Goal: Task Accomplishment & Management: Complete application form

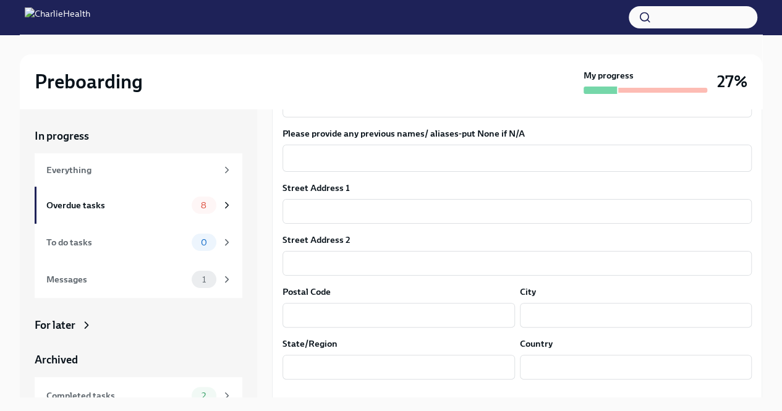
scroll to position [287, 0]
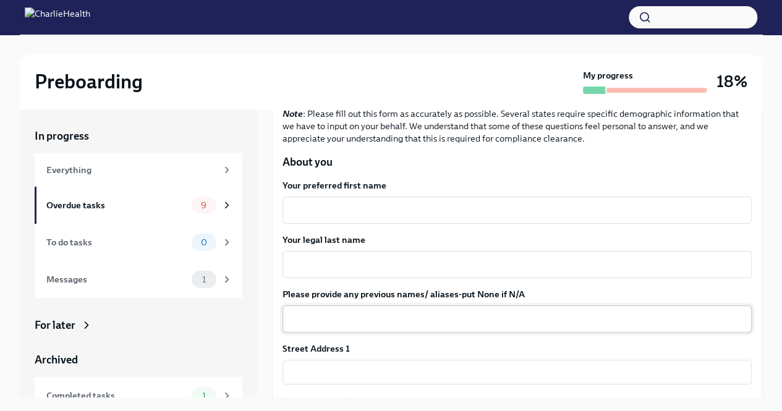
scroll to position [124, 0]
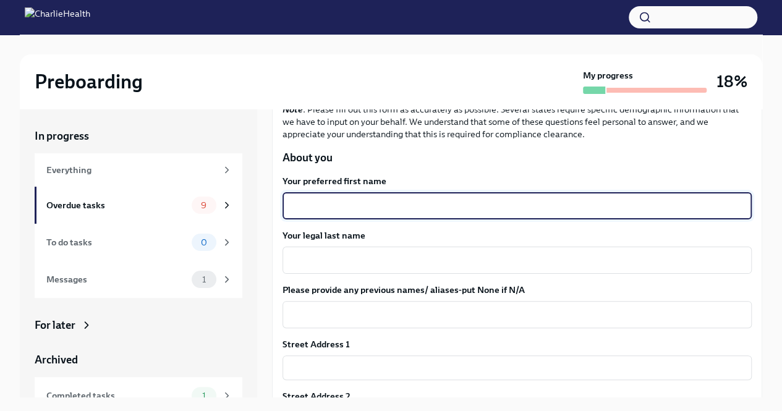
click at [309, 206] on textarea "Your preferred first name" at bounding box center [517, 205] width 454 height 15
type textarea "[PERSON_NAME]"
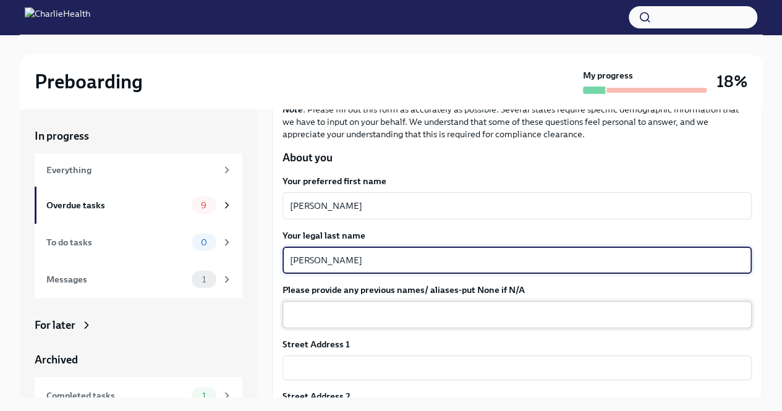
type textarea "[PERSON_NAME]"
click at [340, 315] on textarea "Please provide any previous names/ aliases-put None if N/A" at bounding box center [517, 314] width 454 height 15
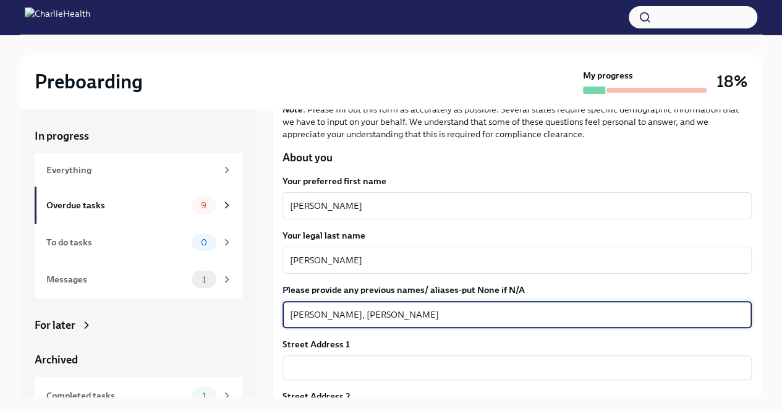
click at [404, 314] on textarea "[PERSON_NAME], [PERSON_NAME]" at bounding box center [517, 314] width 454 height 15
type textarea "[PERSON_NAME], [PERSON_NAME]"
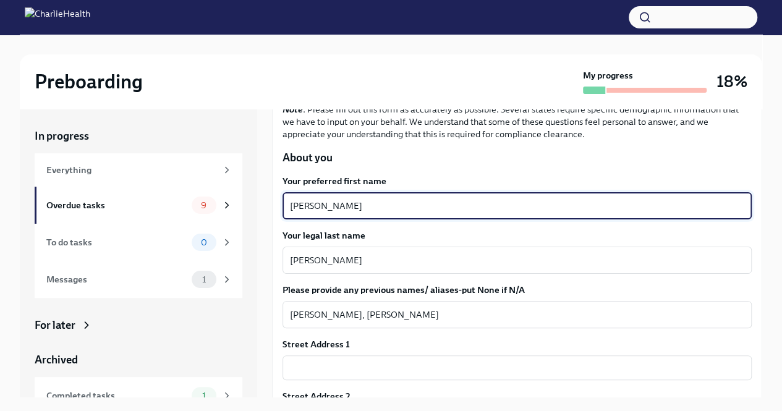
click at [332, 206] on textarea "[PERSON_NAME]" at bounding box center [517, 205] width 454 height 15
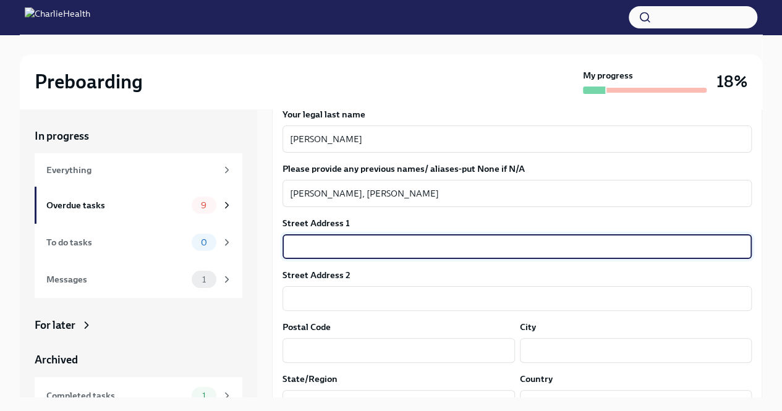
click at [321, 245] on input "text" at bounding box center [516, 246] width 469 height 25
type input "17 Witch Path"
click at [310, 349] on input "text" at bounding box center [398, 350] width 232 height 25
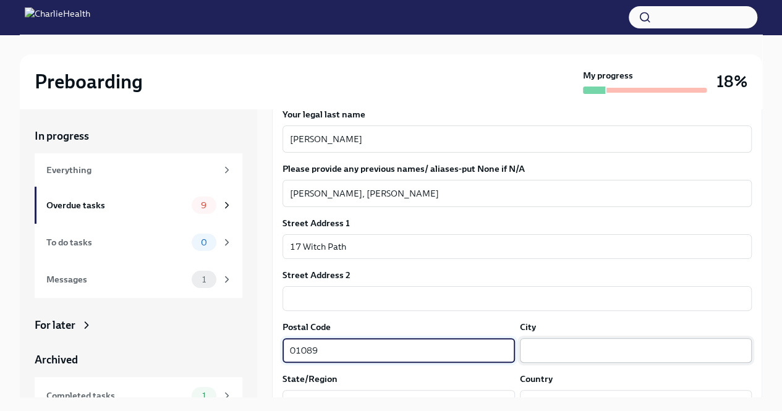
type input "01089"
click at [623, 338] on input "text" at bounding box center [636, 350] width 232 height 25
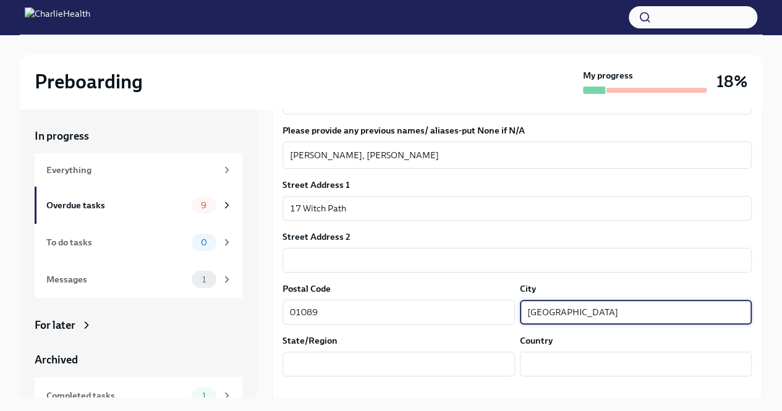
scroll to position [288, 0]
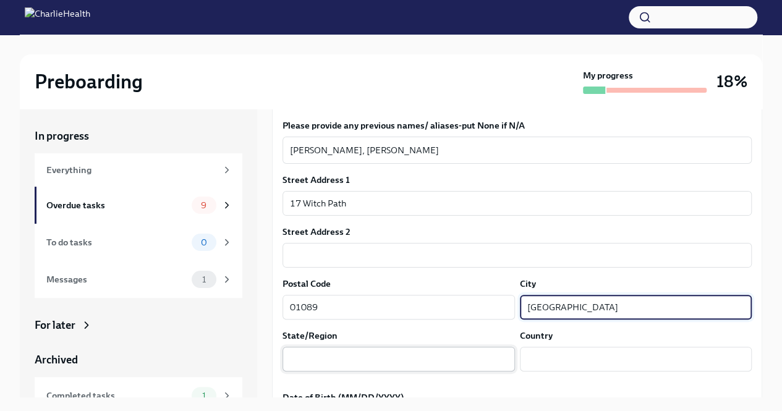
type input "[GEOGRAPHIC_DATA]"
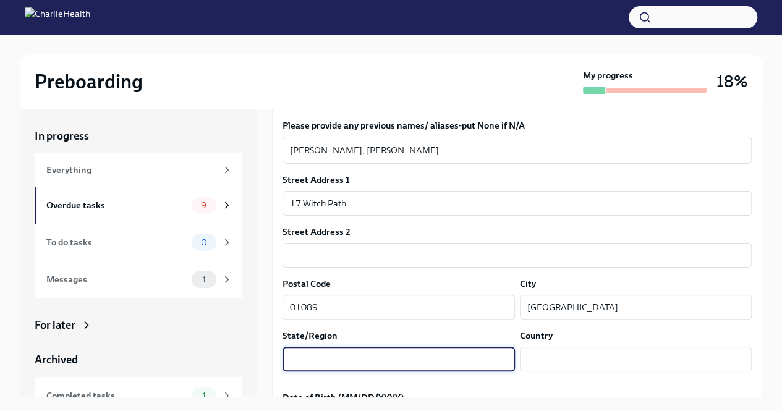
click at [350, 363] on input "text" at bounding box center [398, 359] width 232 height 25
type input "MA"
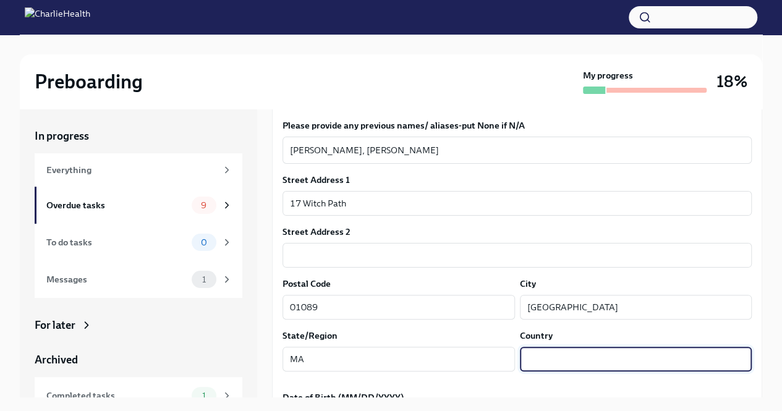
click at [535, 362] on input "text" at bounding box center [636, 359] width 232 height 25
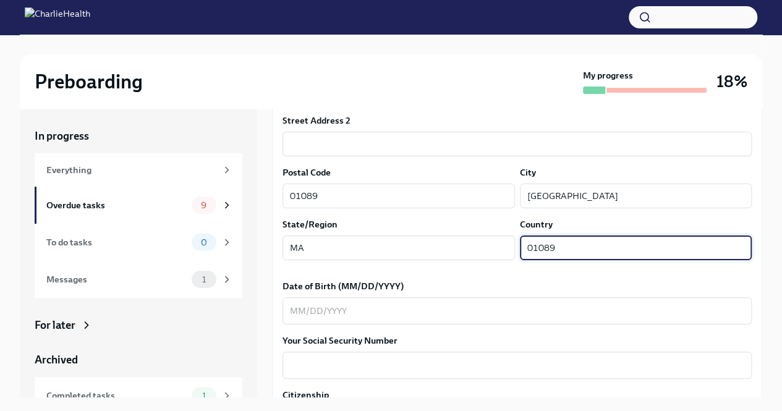
scroll to position [404, 0]
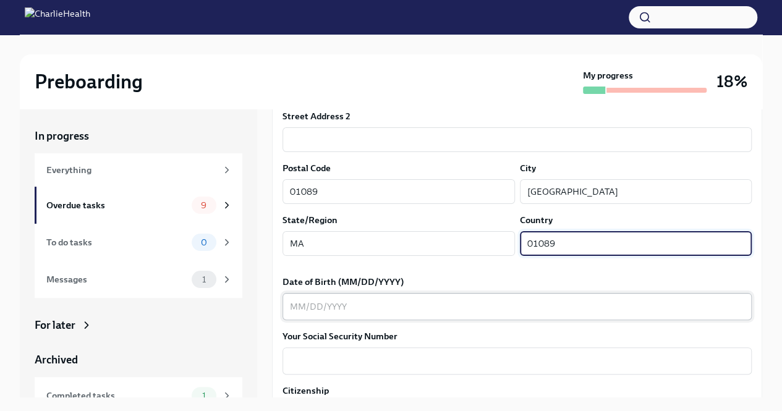
type input "01089"
click at [422, 306] on textarea "Date of Birth (MM/DD/YYYY)" at bounding box center [517, 306] width 454 height 15
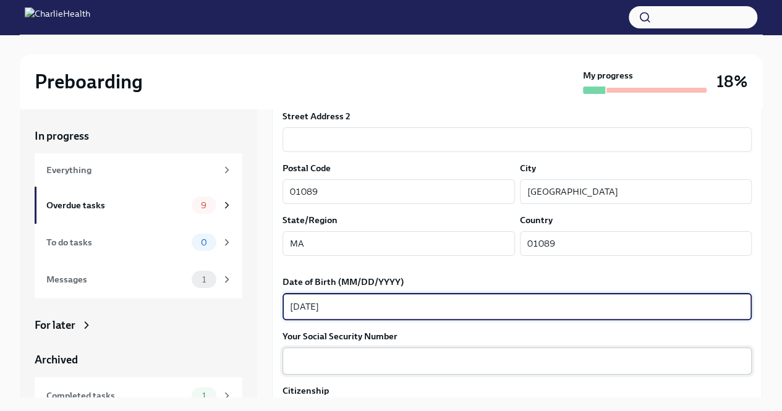
type textarea "[DATE]"
click at [329, 362] on textarea "Your Social Security Number" at bounding box center [517, 361] width 454 height 15
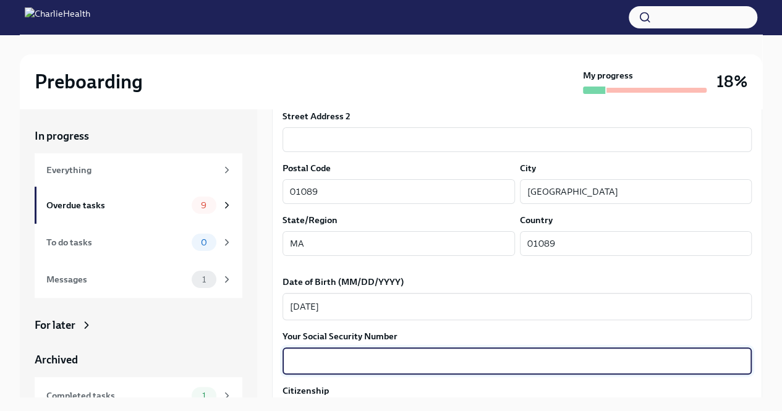
type textarea "6"
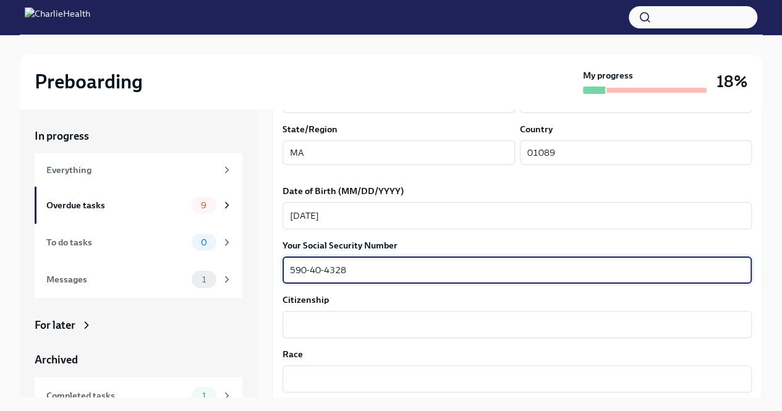
scroll to position [499, 0]
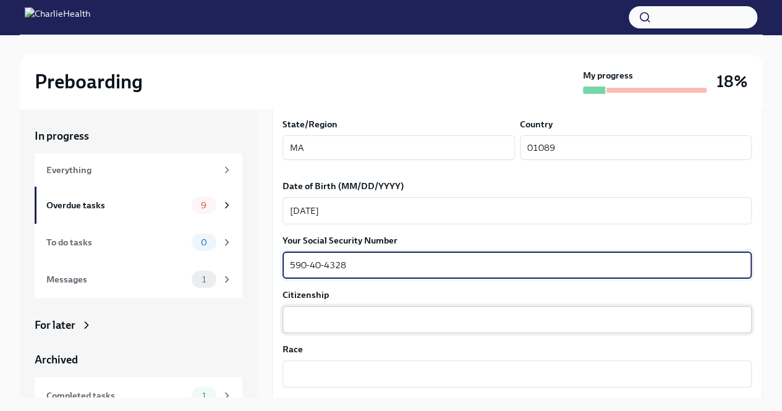
type textarea "590-40-4328"
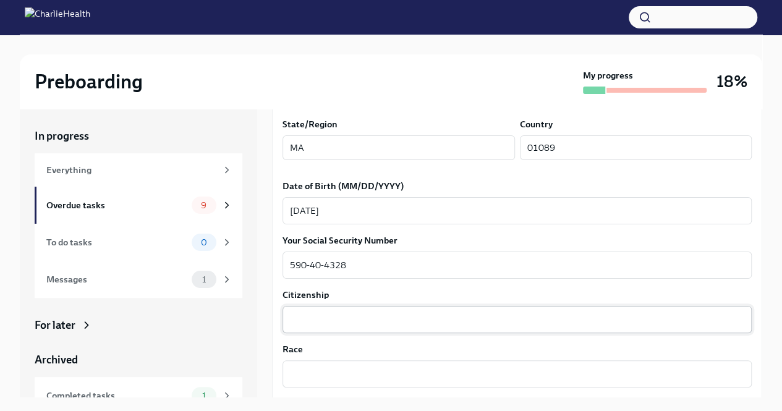
click at [317, 329] on div "x ​" at bounding box center [516, 319] width 469 height 27
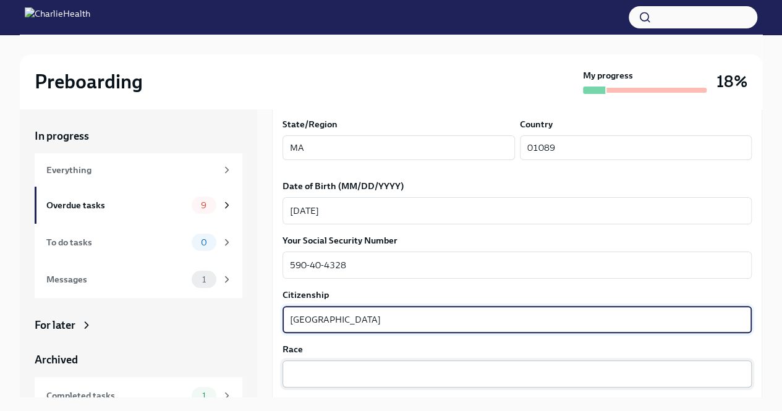
type textarea "[GEOGRAPHIC_DATA]"
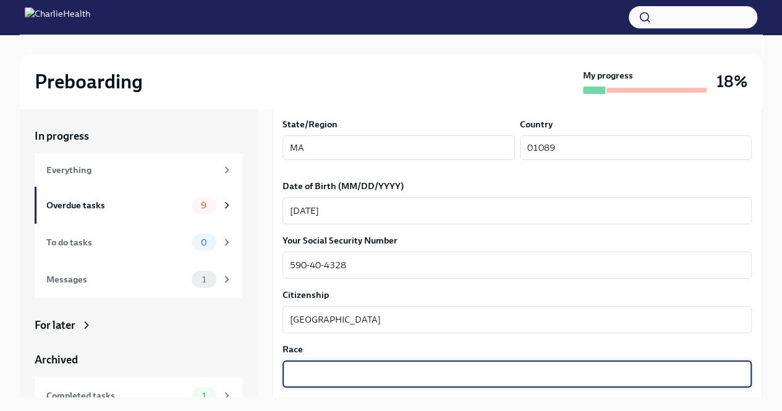
click at [308, 369] on textarea "Race" at bounding box center [517, 373] width 454 height 15
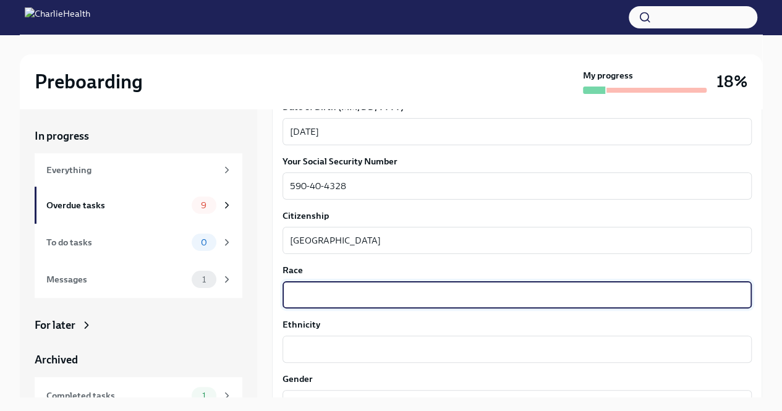
scroll to position [580, 0]
type textarea "Multiracial"
click at [315, 342] on textarea "Ethnicity" at bounding box center [517, 348] width 454 height 15
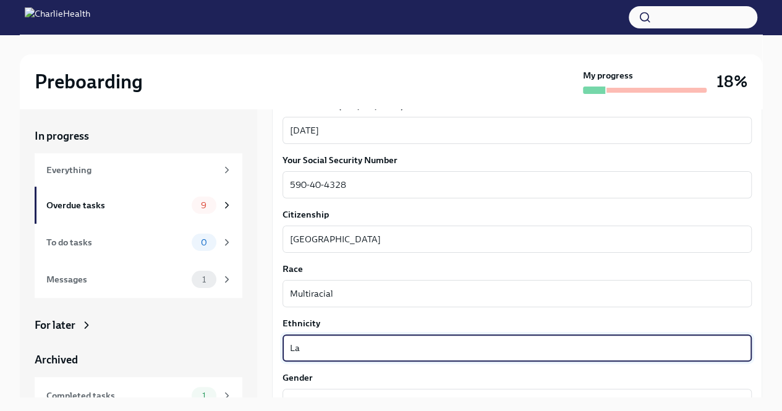
type textarea "L"
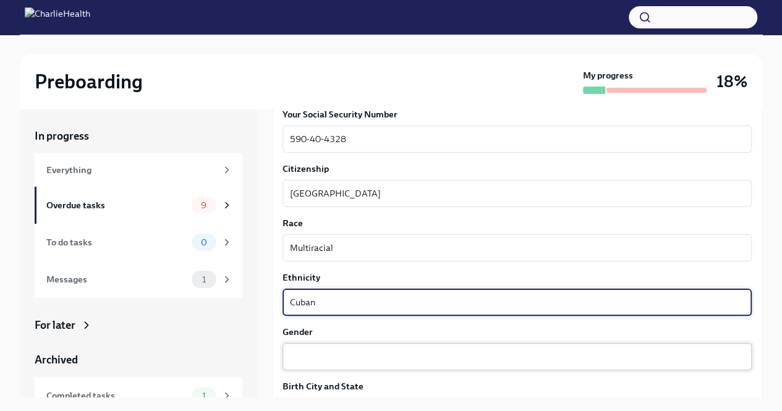
type textarea "Cuban"
click at [302, 352] on textarea "Gender" at bounding box center [517, 356] width 454 height 15
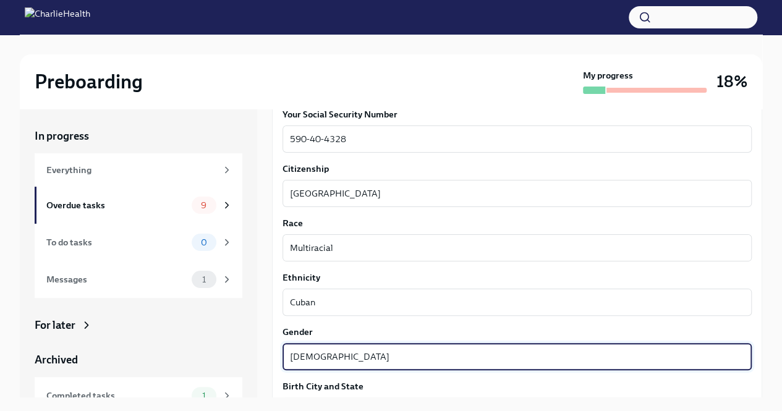
scroll to position [686, 0]
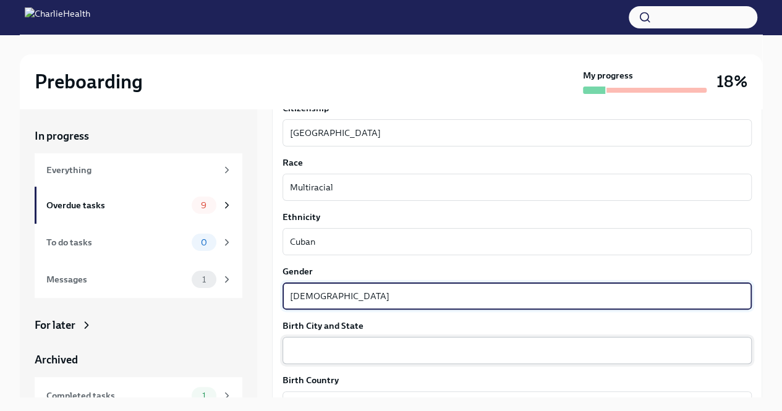
type textarea "[DEMOGRAPHIC_DATA]"
click at [300, 352] on textarea "Birth City and State" at bounding box center [517, 350] width 454 height 15
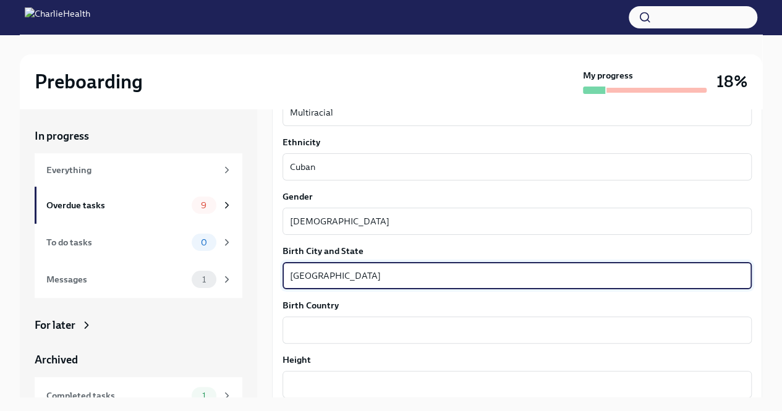
scroll to position [761, 0]
click at [314, 277] on textarea "[GEOGRAPHIC_DATA], [GEOGRAPHIC_DATA]" at bounding box center [517, 275] width 454 height 15
type textarea "Coral Gables, [GEOGRAPHIC_DATA]"
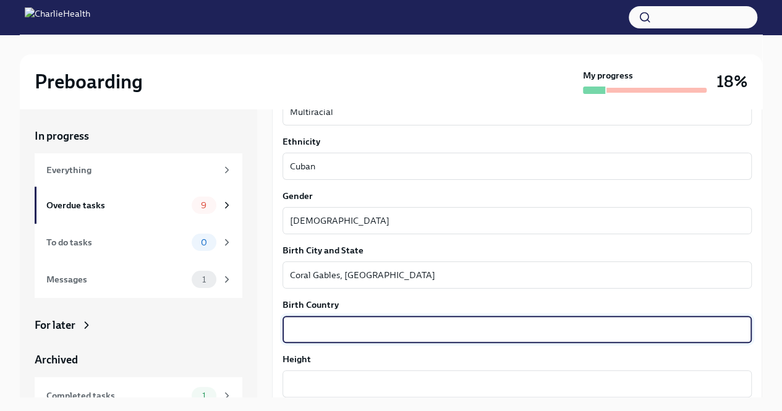
click at [311, 323] on textarea "Birth Country" at bounding box center [517, 329] width 454 height 15
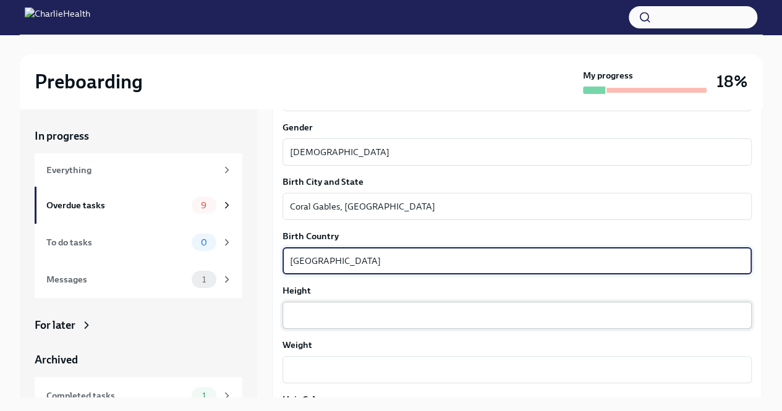
type textarea "[GEOGRAPHIC_DATA]"
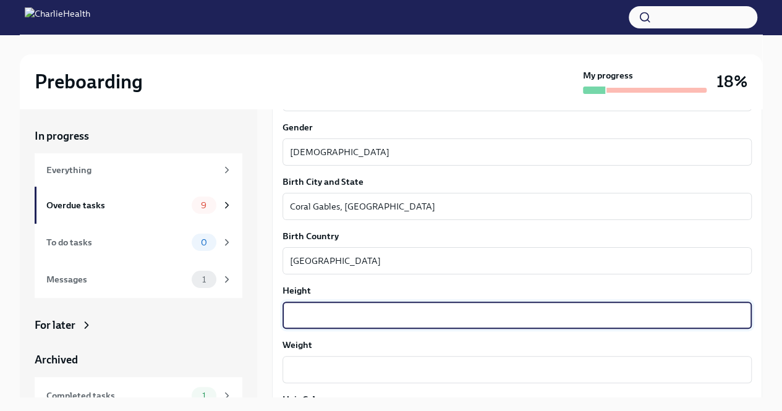
click at [310, 322] on textarea "Height" at bounding box center [517, 315] width 454 height 15
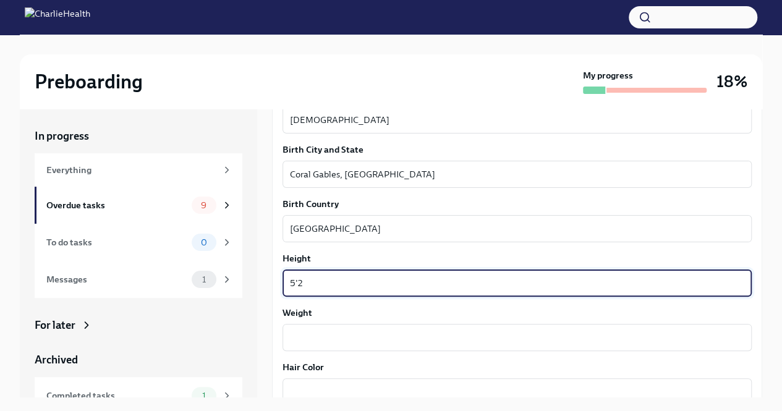
scroll to position [863, 0]
type textarea "5'2"
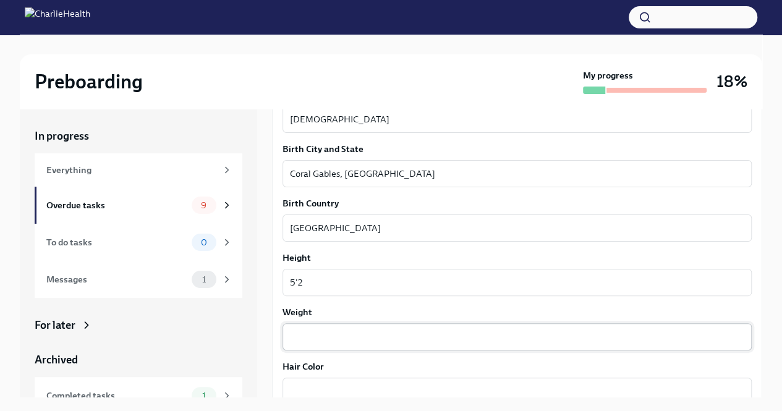
click at [311, 323] on div "x ​" at bounding box center [516, 336] width 469 height 27
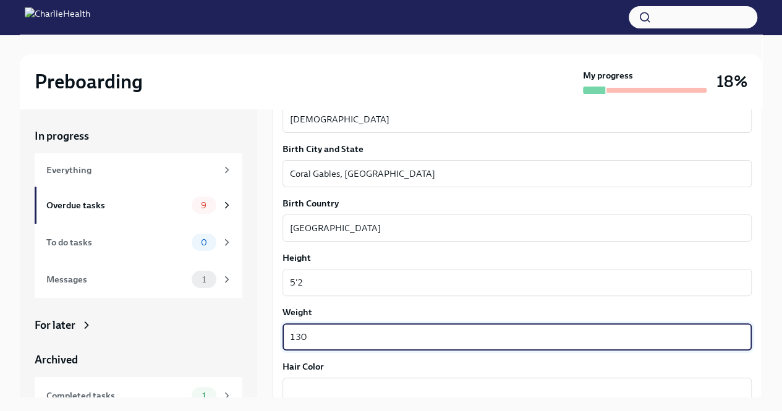
scroll to position [936, 0]
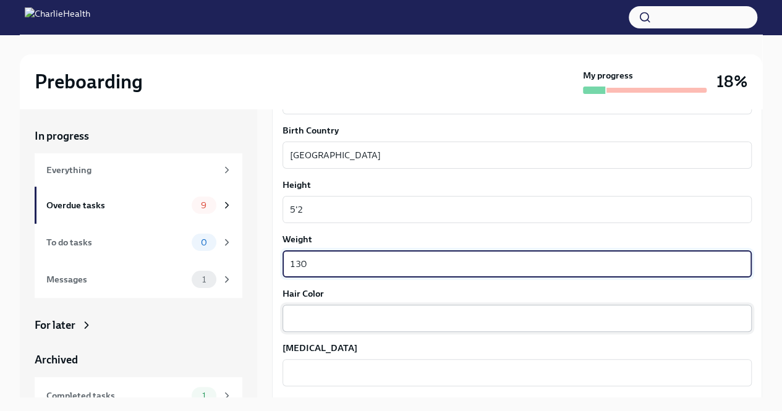
type textarea "130"
click at [334, 322] on textarea "Hair Color" at bounding box center [517, 318] width 454 height 15
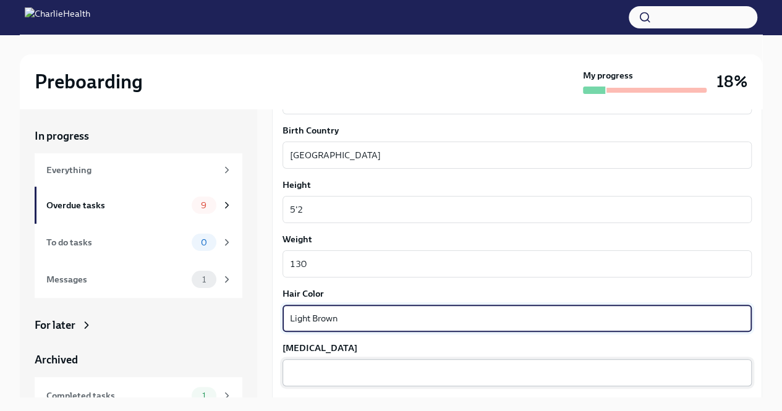
type textarea "Light Brown"
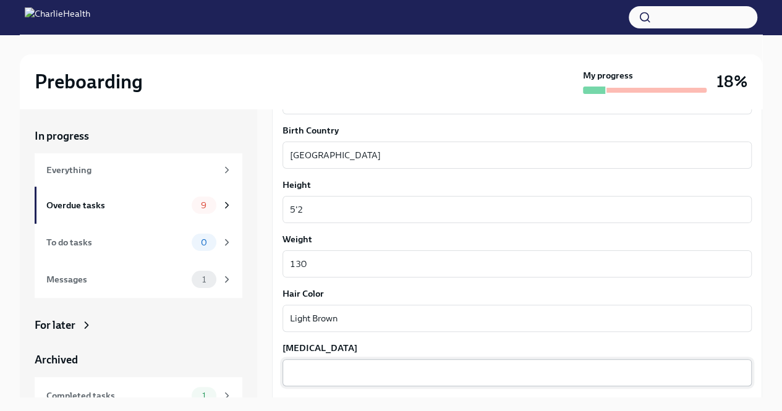
click at [299, 380] on div "x ​" at bounding box center [516, 372] width 469 height 27
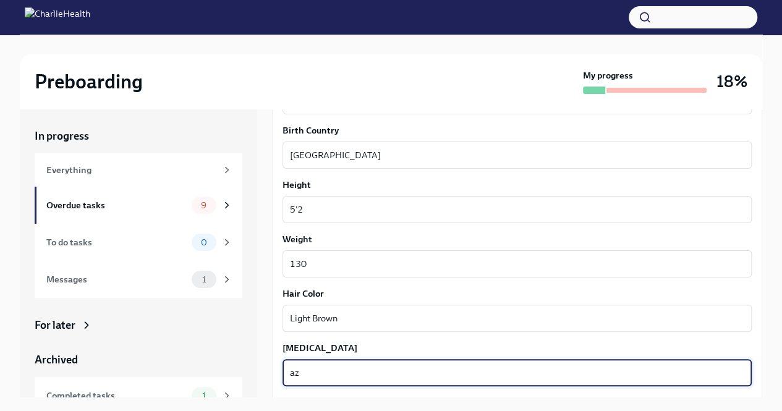
type textarea "a"
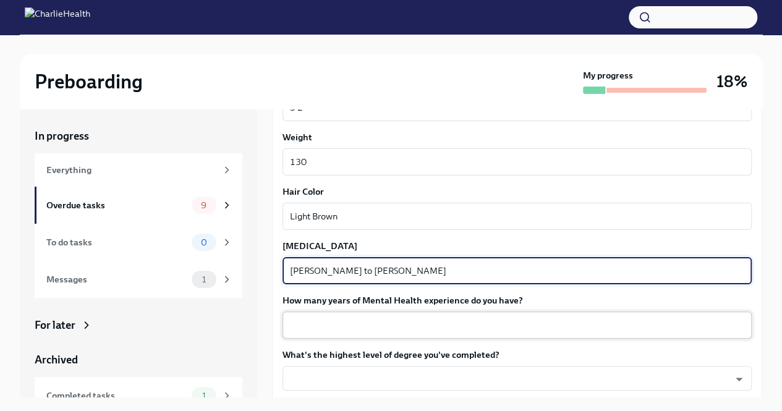
scroll to position [1038, 0]
type textarea "[PERSON_NAME] to [PERSON_NAME]"
click at [319, 324] on textarea "How many years of Mental Health experience do you have?" at bounding box center [517, 324] width 454 height 15
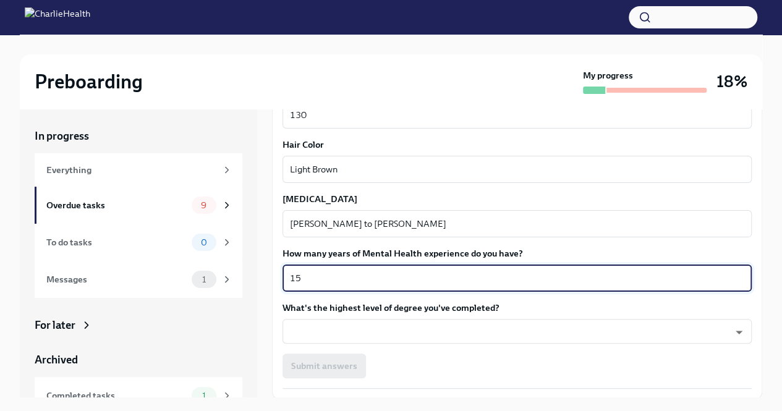
scroll to position [1085, 0]
type textarea "15"
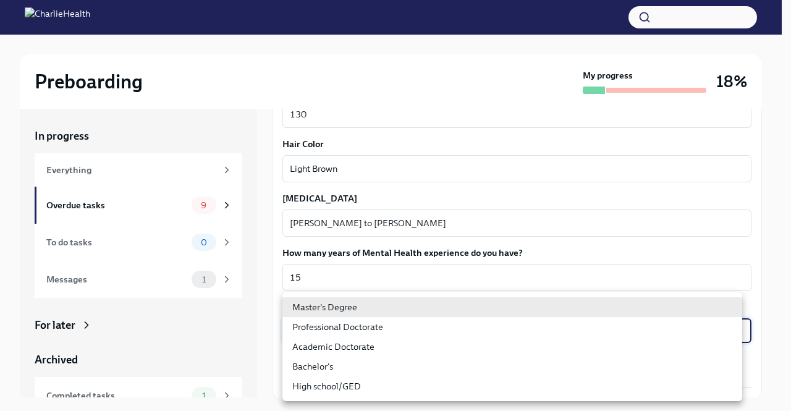
click at [319, 326] on body "Preboarding My progress 18% In progress Everything Overdue tasks 9 To do tasks …" at bounding box center [395, 216] width 791 height 432
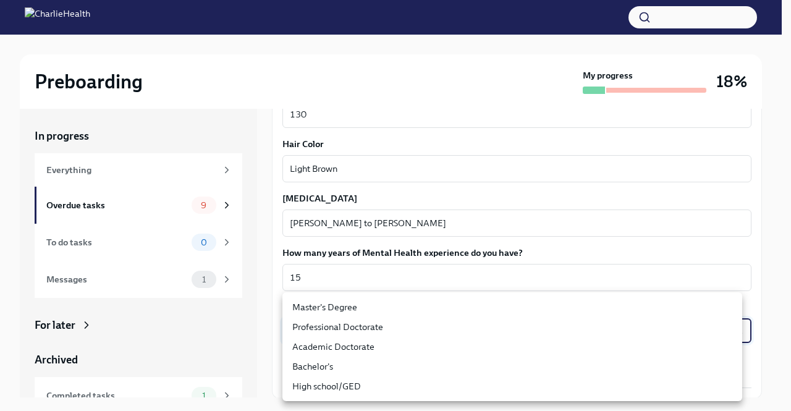
click at [319, 310] on li "Master's Degree" at bounding box center [512, 307] width 460 height 20
type input "2vBr-ghkD"
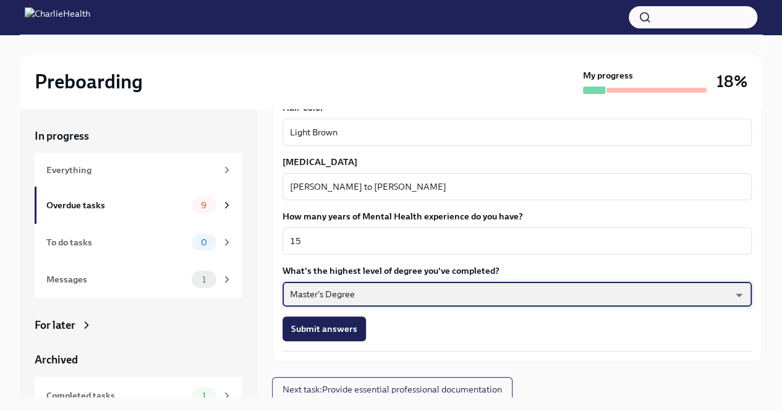
scroll to position [1122, 0]
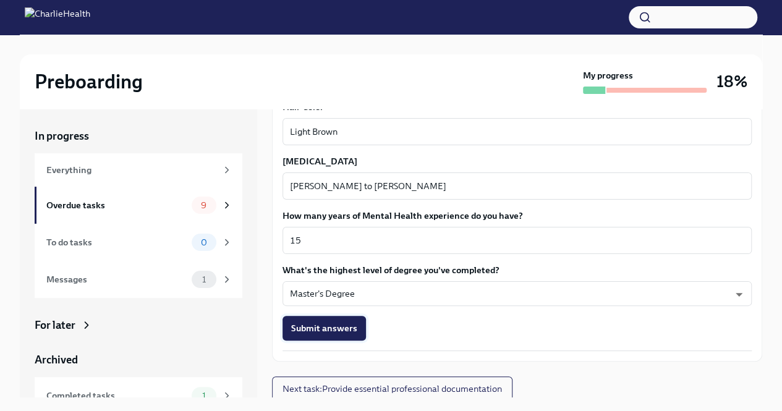
click at [316, 332] on span "Submit answers" at bounding box center [324, 328] width 66 height 12
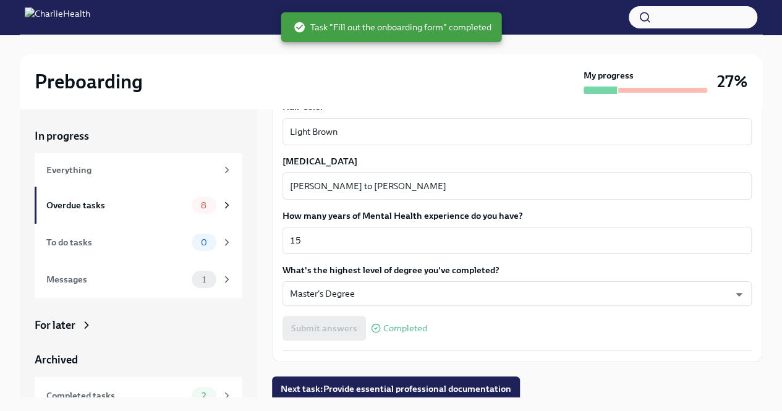
scroll to position [1125, 0]
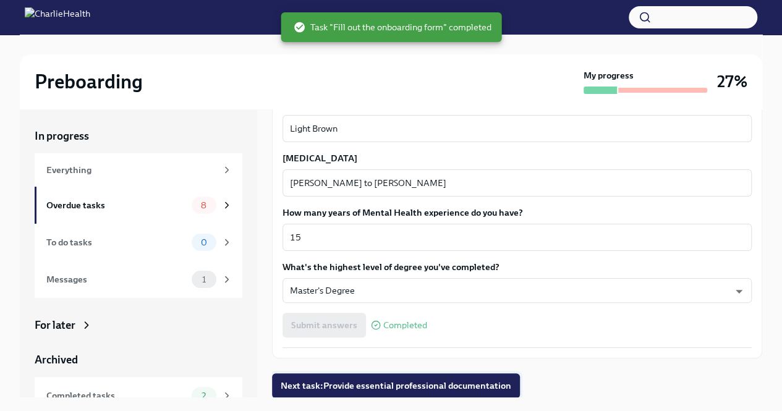
click at [452, 380] on span "Next task : Provide essential professional documentation" at bounding box center [396, 385] width 231 height 12
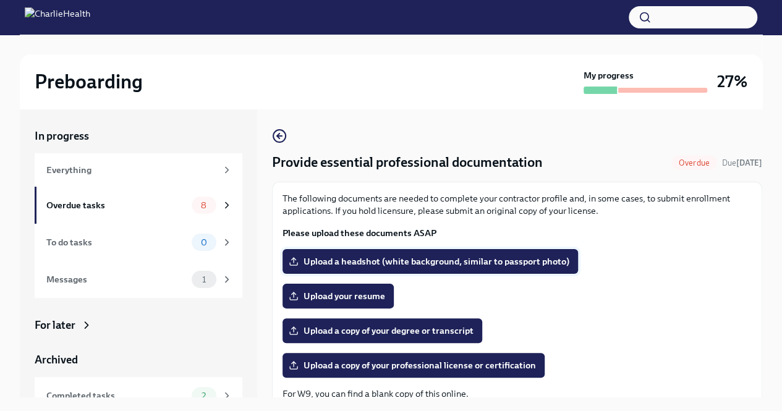
click at [346, 265] on span "Upload a headshot (white background, similar to passport photo)" at bounding box center [430, 261] width 278 height 12
click at [0, 0] on input "Upload a headshot (white background, similar to passport photo)" at bounding box center [0, 0] width 0 height 0
click at [450, 263] on span "Upload a headshot (white background, similar to passport photo)" at bounding box center [430, 261] width 278 height 12
click at [0, 0] on input "Upload a headshot (white background, similar to passport photo)" at bounding box center [0, 0] width 0 height 0
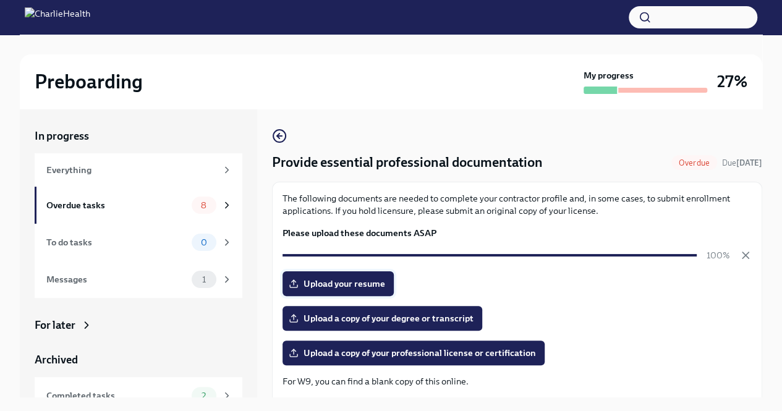
click at [333, 284] on span "Upload your resume" at bounding box center [338, 283] width 94 height 12
click at [0, 0] on input "Upload your resume" at bounding box center [0, 0] width 0 height 0
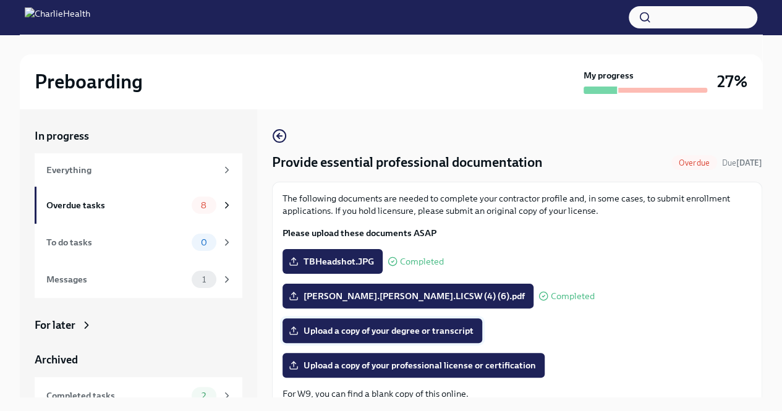
drag, startPoint x: 431, startPoint y: 332, endPoint x: 345, endPoint y: 328, distance: 86.0
click at [345, 328] on span "Upload a copy of your degree or transcript" at bounding box center [382, 330] width 182 height 12
click at [0, 0] on input "Upload a copy of your degree or transcript" at bounding box center [0, 0] width 0 height 0
click at [468, 362] on span "Upload a copy of your professional license or certification" at bounding box center [413, 365] width 245 height 12
click at [0, 0] on input "Upload a copy of your professional license or certification" at bounding box center [0, 0] width 0 height 0
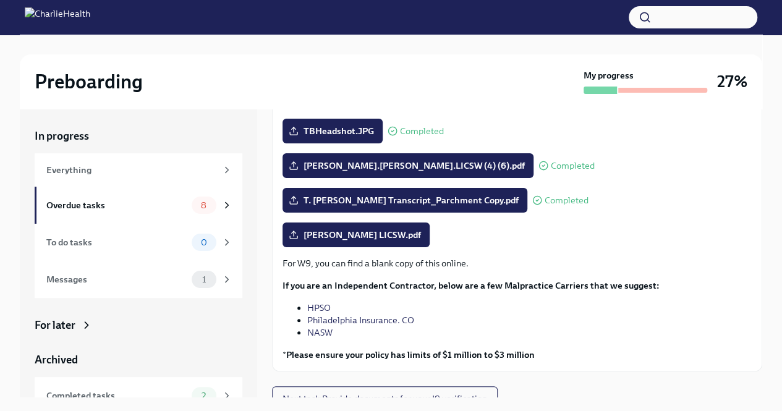
scroll to position [143, 0]
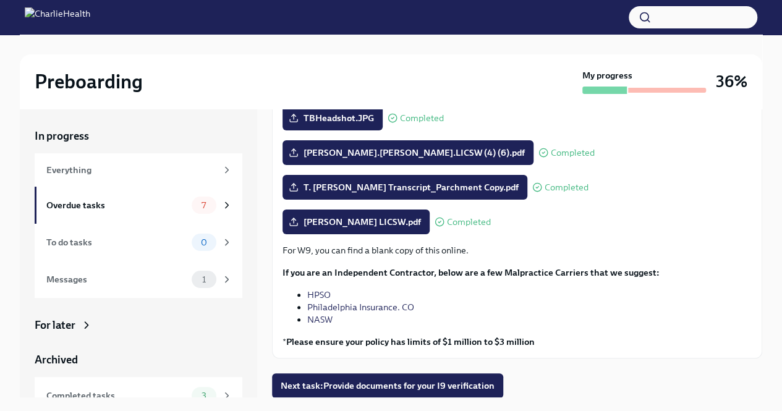
drag, startPoint x: 519, startPoint y: 294, endPoint x: 748, endPoint y: 369, distance: 240.6
click at [748, 369] on div "Provide essential professional documentation Done Due [DATE] The following docu…" at bounding box center [517, 191] width 490 height 413
click at [372, 385] on span "Next task : Provide documents for your I9 verification" at bounding box center [388, 385] width 214 height 12
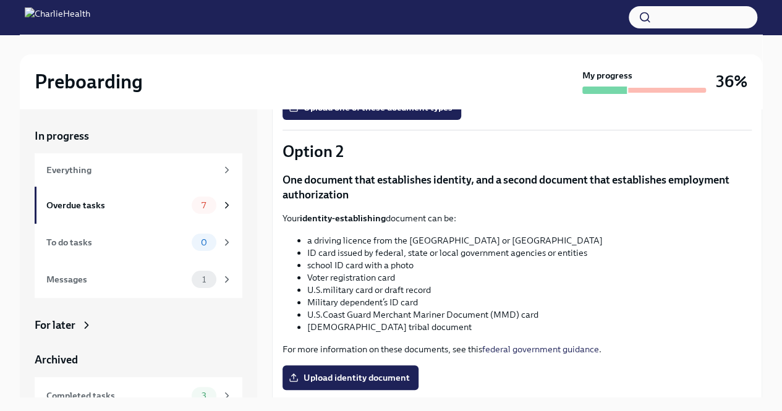
scroll to position [365, 0]
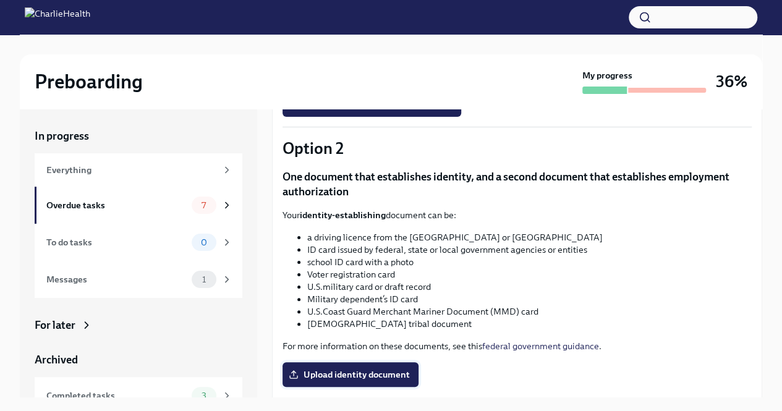
click at [353, 374] on span "Upload identity document" at bounding box center [350, 374] width 119 height 12
click at [0, 0] on input "Upload identity document" at bounding box center [0, 0] width 0 height 0
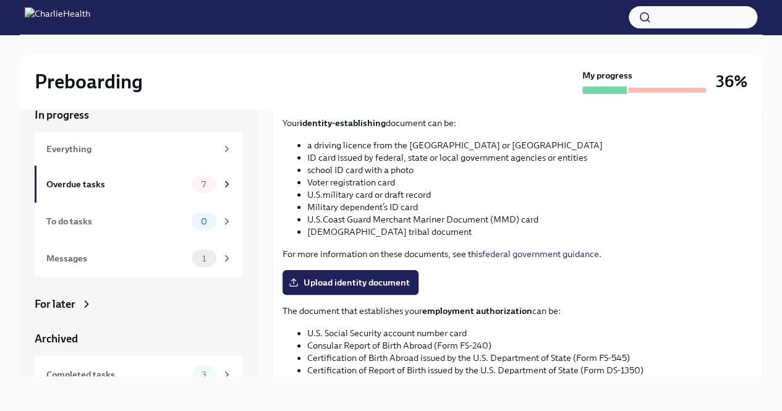
scroll to position [435, 0]
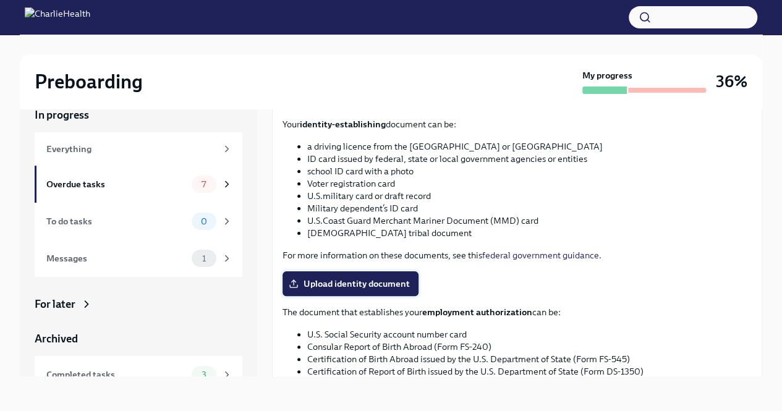
click at [357, 277] on span "Upload identity document" at bounding box center [350, 283] width 119 height 12
click at [0, 0] on input "Upload identity document" at bounding box center [0, 0] width 0 height 0
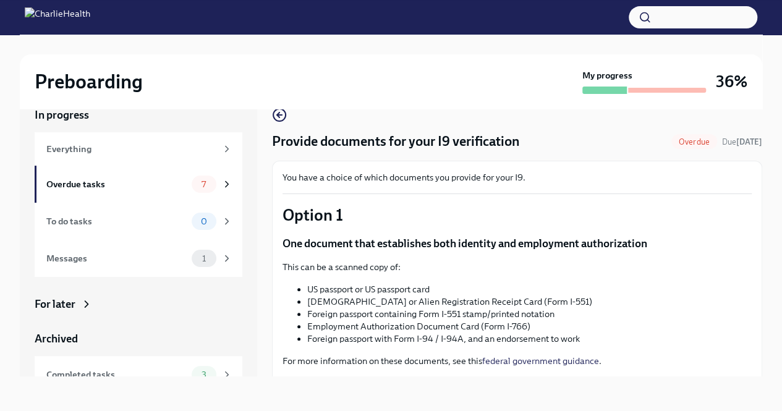
scroll to position [122, 0]
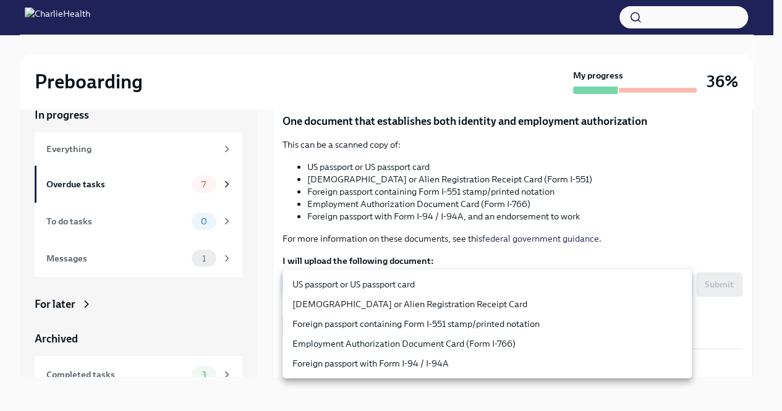
click at [429, 282] on body "Preboarding My progress 36% In progress Everything Overdue tasks 7 To do tasks …" at bounding box center [391, 195] width 782 height 432
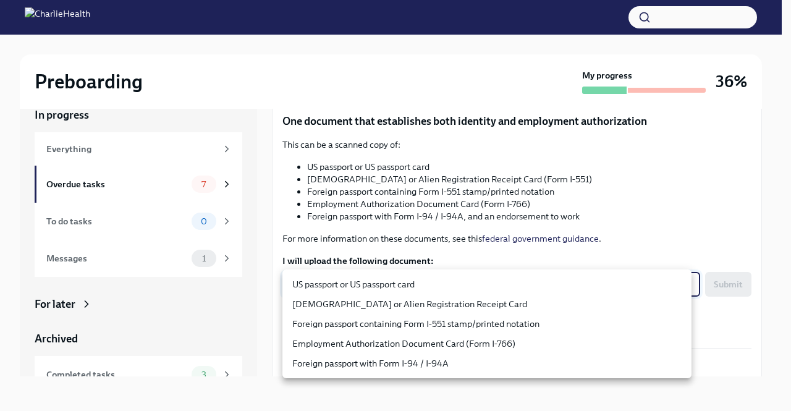
click at [545, 193] on div at bounding box center [395, 205] width 791 height 411
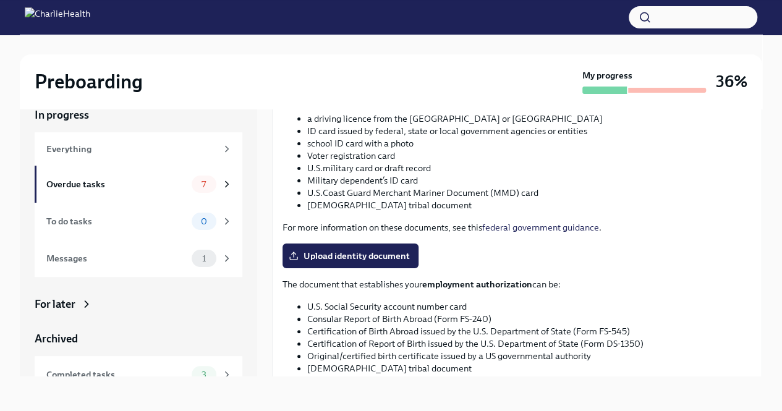
scroll to position [473, 0]
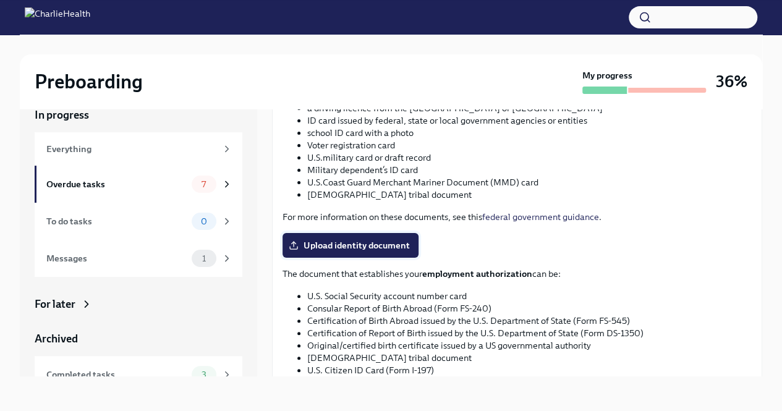
click at [326, 247] on span "Upload identity document" at bounding box center [350, 245] width 119 height 12
click at [0, 0] on input "Upload identity document" at bounding box center [0, 0] width 0 height 0
click at [350, 243] on span "Upload identity document" at bounding box center [350, 245] width 119 height 12
click at [0, 0] on input "Upload identity document" at bounding box center [0, 0] width 0 height 0
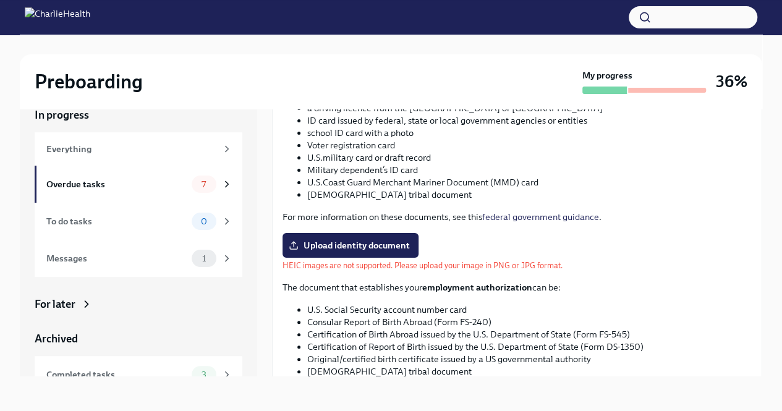
click at [185, 13] on div at bounding box center [391, 17] width 782 height 35
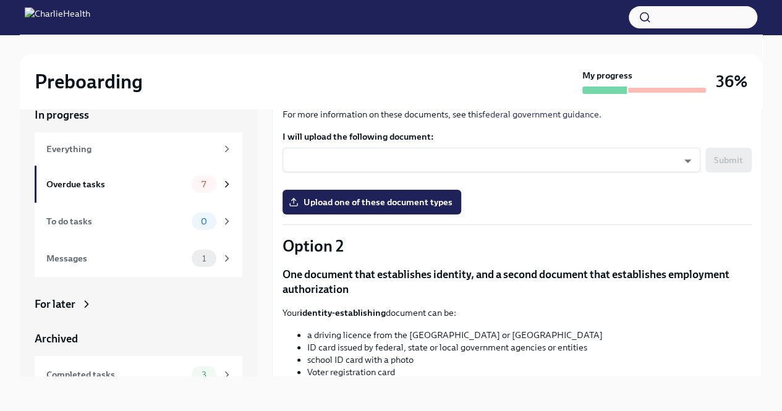
scroll to position [432, 0]
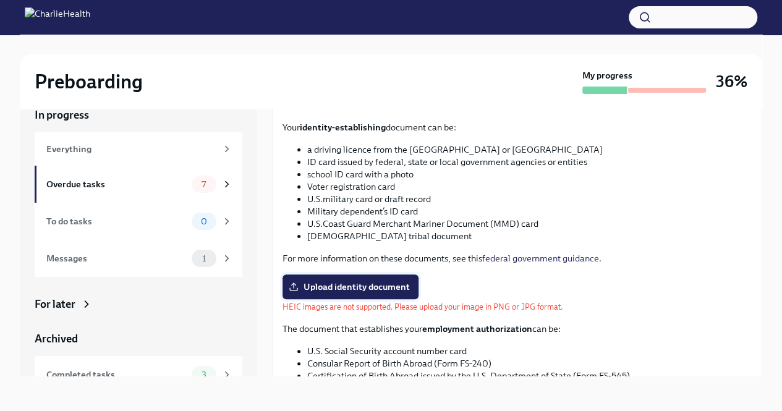
click at [376, 281] on span "Upload identity document" at bounding box center [350, 287] width 119 height 12
click at [0, 0] on input "Upload identity document" at bounding box center [0, 0] width 0 height 0
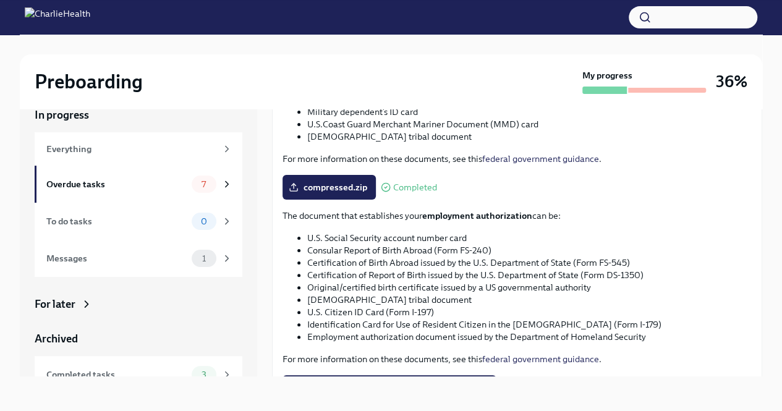
scroll to position [604, 0]
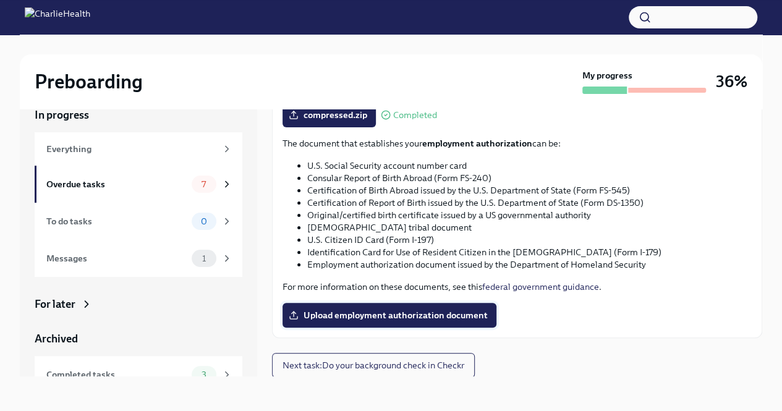
click at [394, 320] on span "Upload employment authorization document" at bounding box center [389, 315] width 197 height 12
click at [0, 0] on input "Upload employment authorization document" at bounding box center [0, 0] width 0 height 0
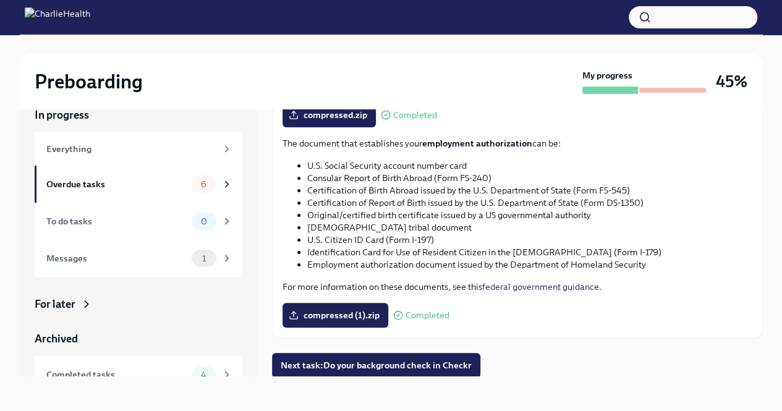
scroll to position [604, 0]
click at [371, 362] on span "Next task : Do your background check in Checkr" at bounding box center [376, 364] width 191 height 12
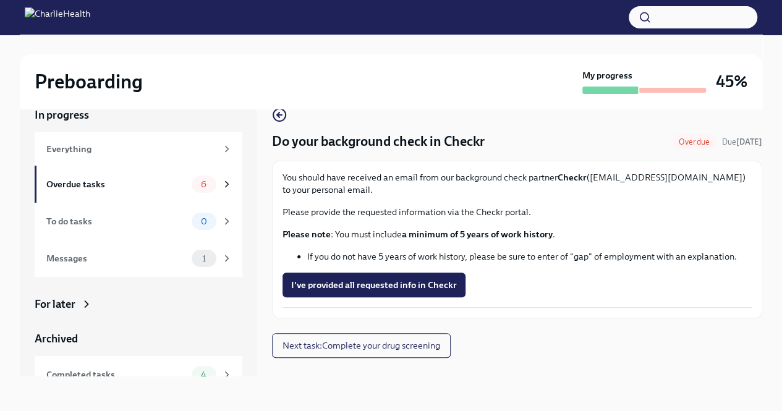
click at [381, 283] on span "I've provided all requested info in Checkr" at bounding box center [374, 285] width 166 height 12
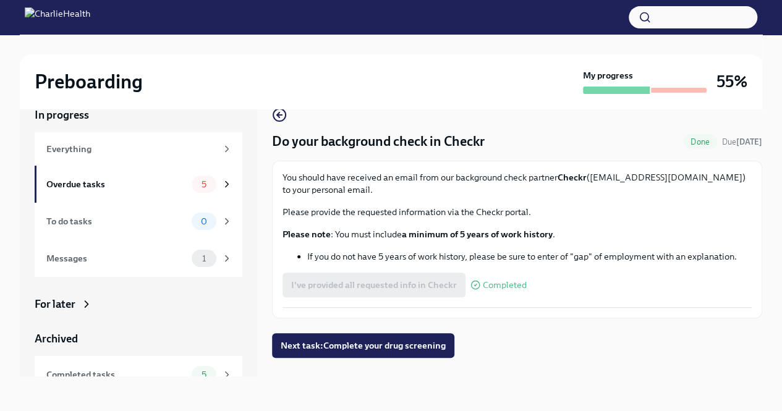
click at [334, 351] on button "Next task : Complete your drug screening" at bounding box center [363, 345] width 182 height 25
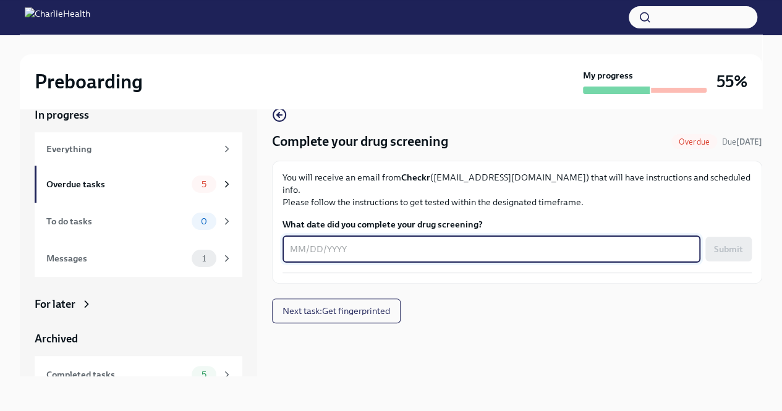
click at [425, 242] on textarea "What date did you complete your drug screening?" at bounding box center [491, 249] width 403 height 15
type textarea "[DATE]"
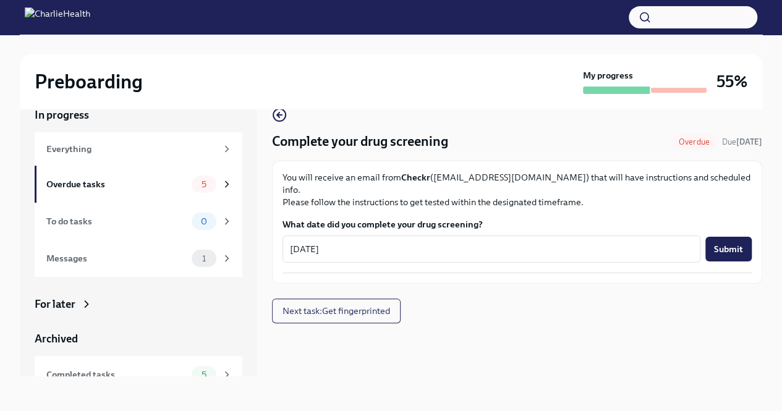
click at [735, 237] on button "Submit" at bounding box center [728, 249] width 46 height 25
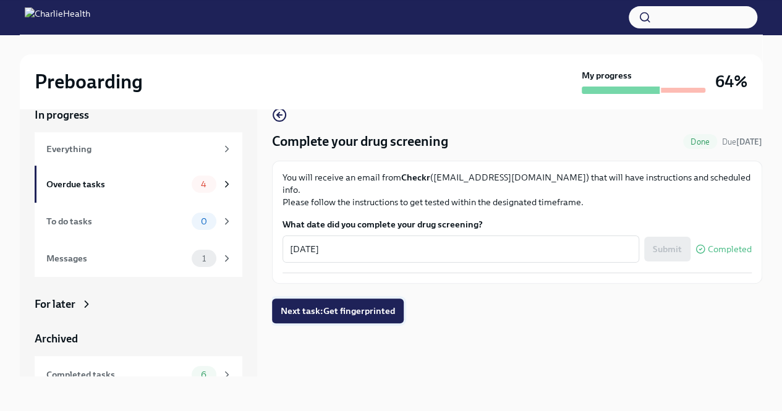
click at [328, 305] on span "Next task : Get fingerprinted" at bounding box center [338, 311] width 114 height 12
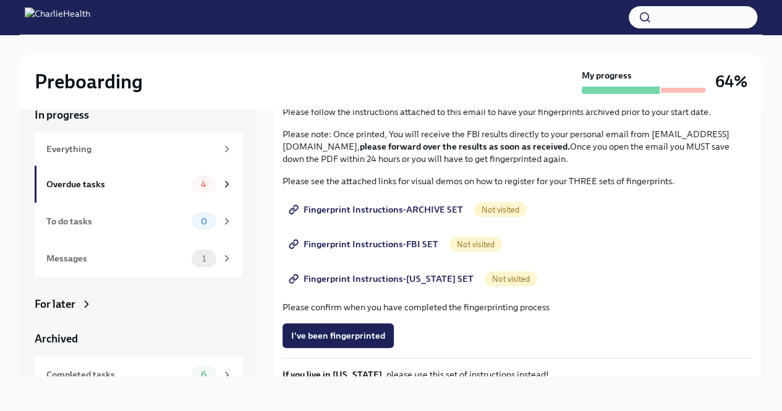
scroll to position [11, 0]
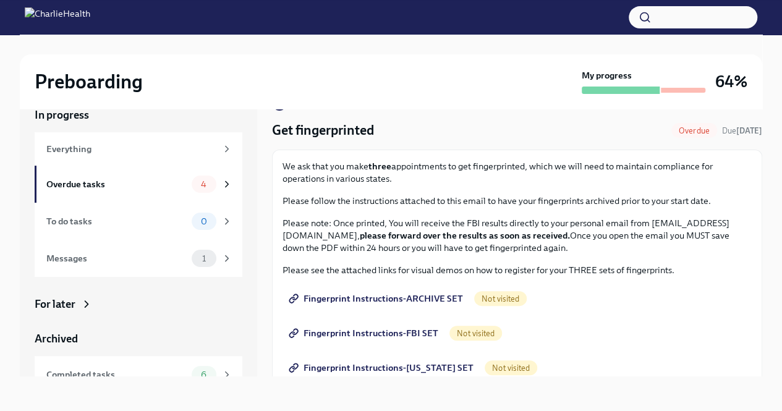
click at [383, 331] on span "Fingerprint Instructions-FBI SET" at bounding box center [364, 333] width 147 height 12
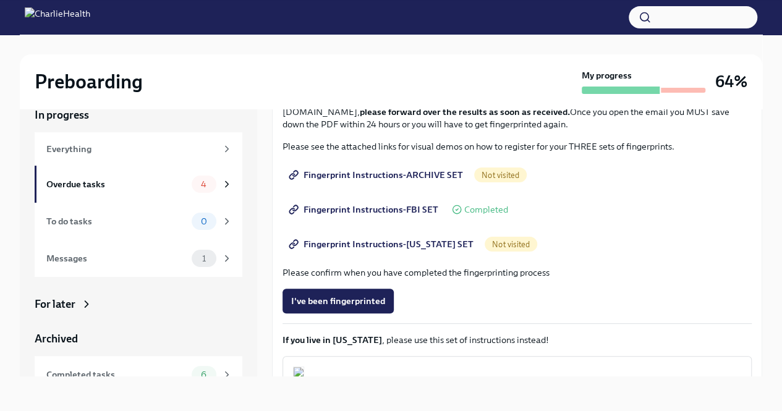
scroll to position [258, 0]
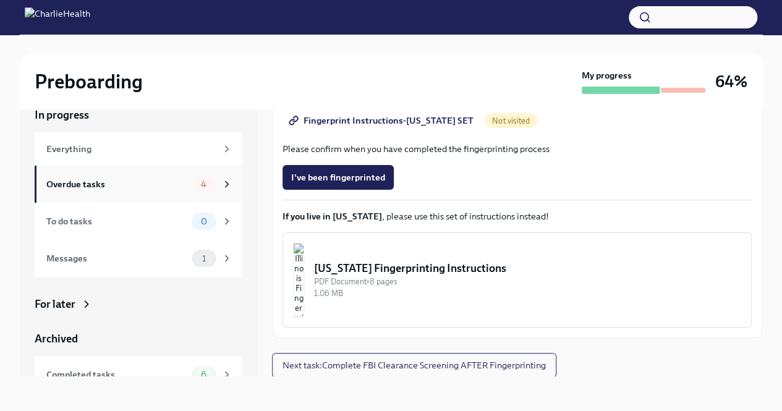
click at [194, 180] on span "4" at bounding box center [203, 184] width 20 height 9
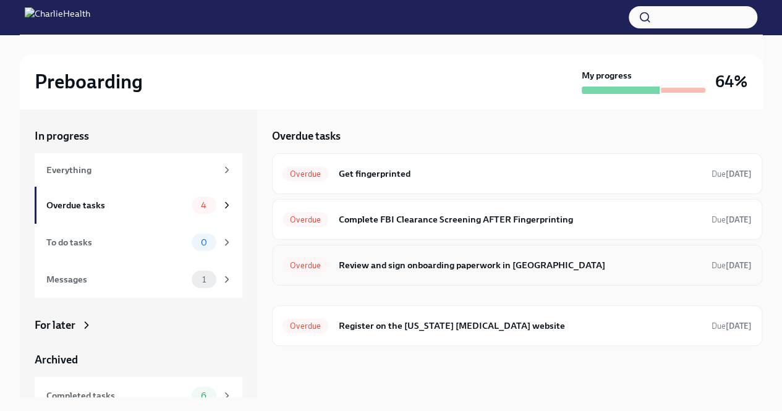
click at [358, 265] on h6 "Review and sign onboarding paperwork in [GEOGRAPHIC_DATA]" at bounding box center [519, 265] width 363 height 14
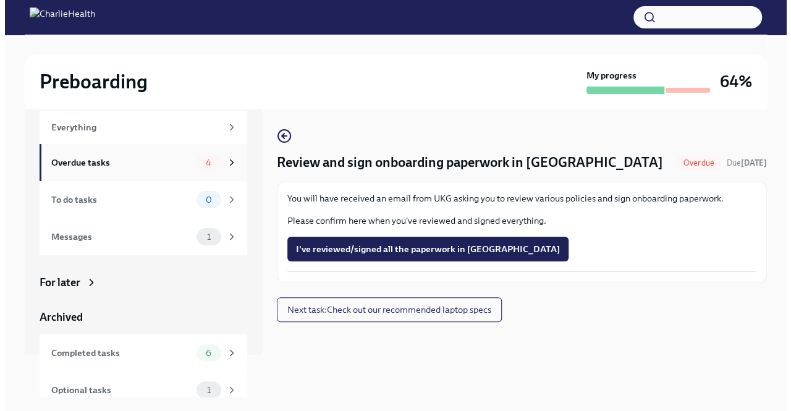
scroll to position [62, 0]
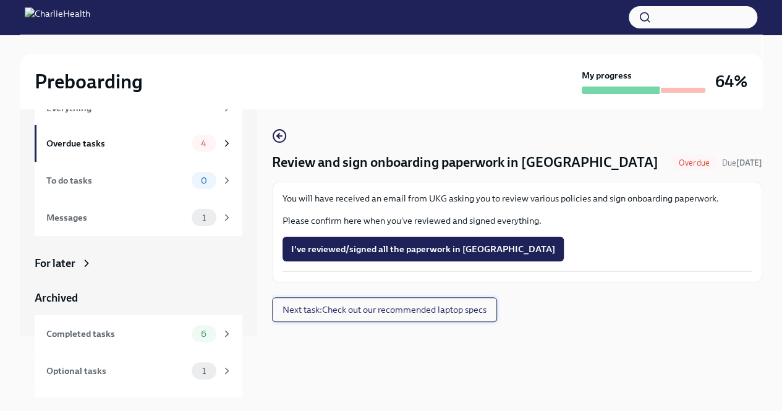
click at [400, 311] on span "Next task : Check out our recommended laptop specs" at bounding box center [384, 309] width 204 height 12
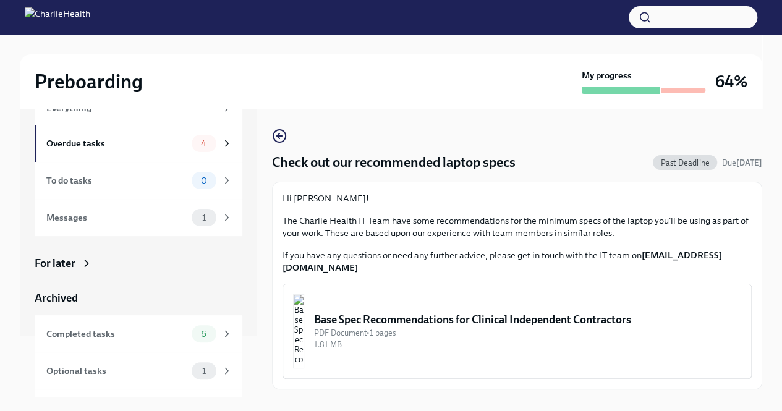
click at [397, 312] on div "Base Spec Recommendations for Clinical Independent Contractors" at bounding box center [527, 319] width 427 height 15
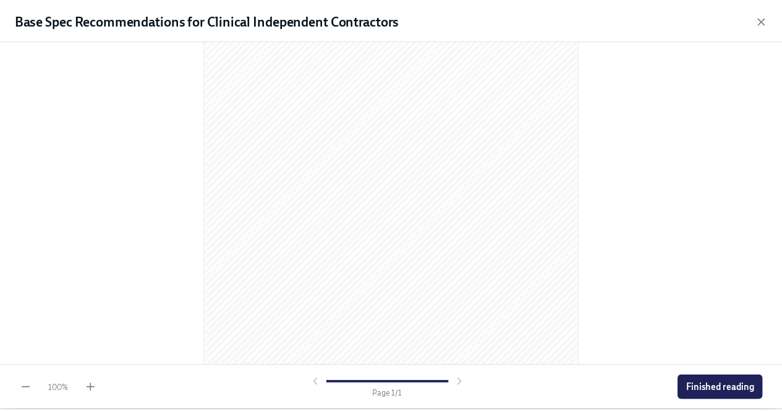
scroll to position [184, 0]
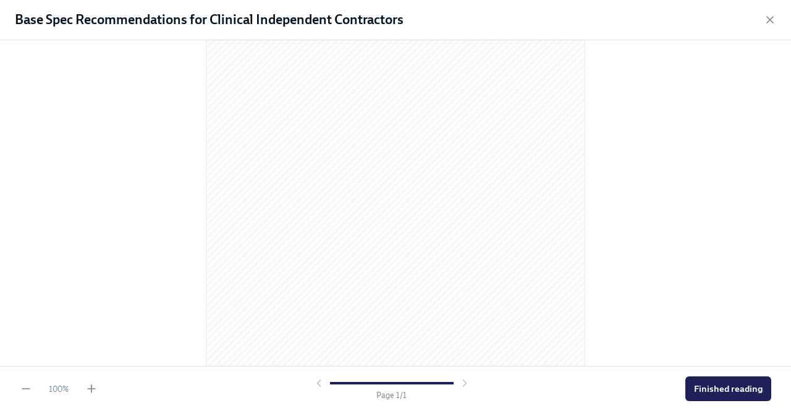
click at [709, 387] on span "Finished reading" at bounding box center [728, 389] width 69 height 12
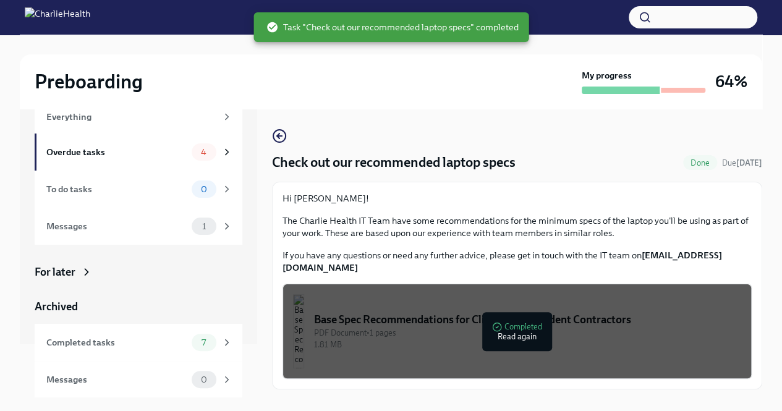
scroll to position [21, 0]
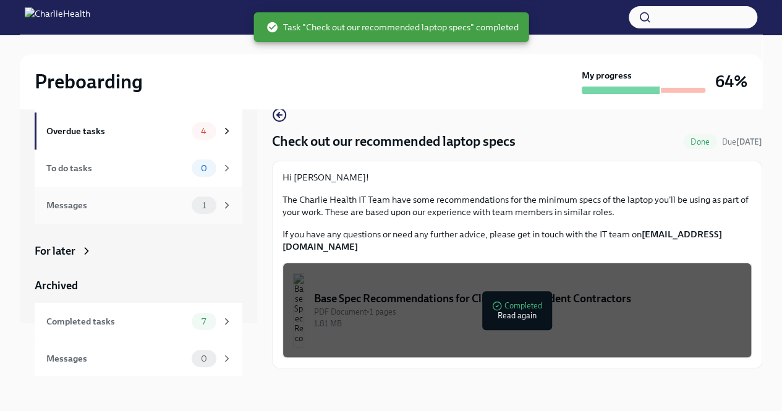
click at [168, 194] on div "Messages 1" at bounding box center [139, 205] width 208 height 37
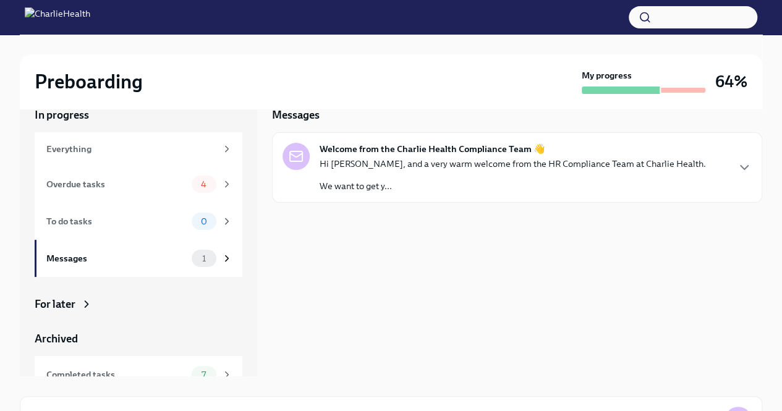
click at [472, 167] on p "Hi [PERSON_NAME], and a very warm welcome from the HR Compliance Team at Charli…" at bounding box center [513, 164] width 386 height 12
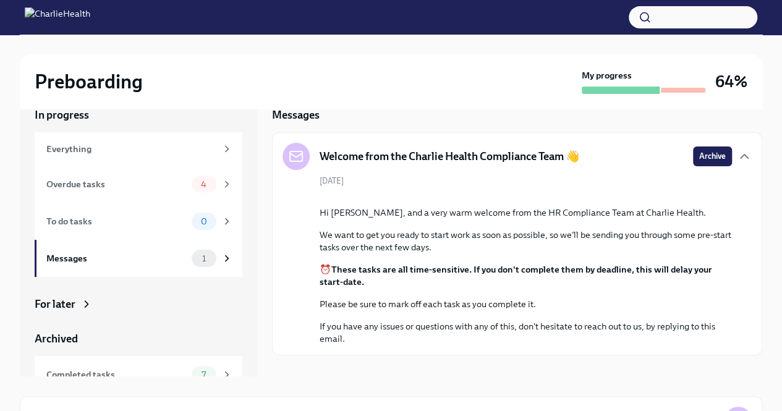
click at [703, 164] on button "Archive" at bounding box center [712, 156] width 39 height 20
